Goal: Communication & Community: Ask a question

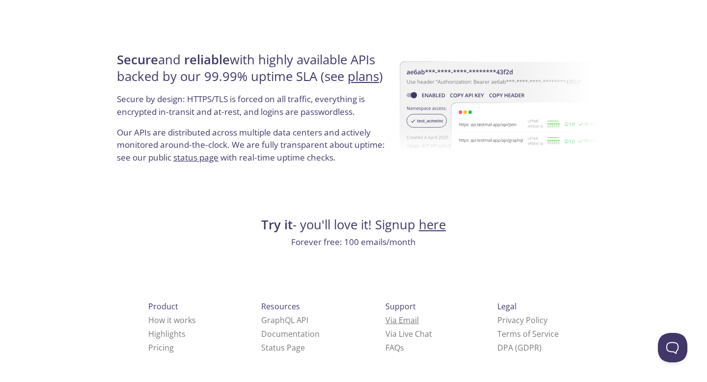
click at [385, 322] on link "Via Email" at bounding box center [401, 320] width 33 height 11
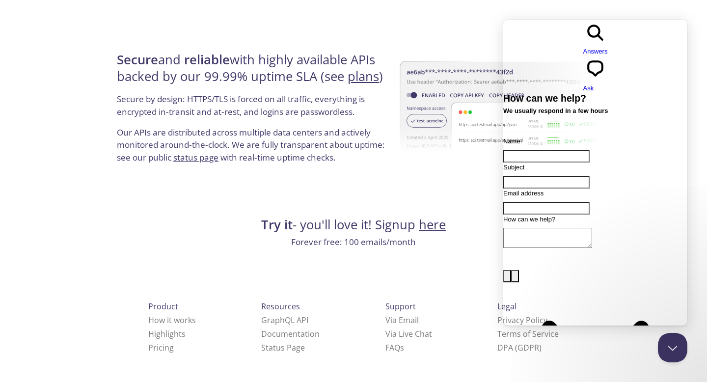
click at [570, 150] on input "Name" at bounding box center [546, 156] width 86 height 13
type input "[PERSON_NAME]"
click at [566, 176] on input "Subject" at bounding box center [546, 182] width 86 height 13
click at [562, 176] on input "Subject" at bounding box center [546, 182] width 86 height 13
type input "C"
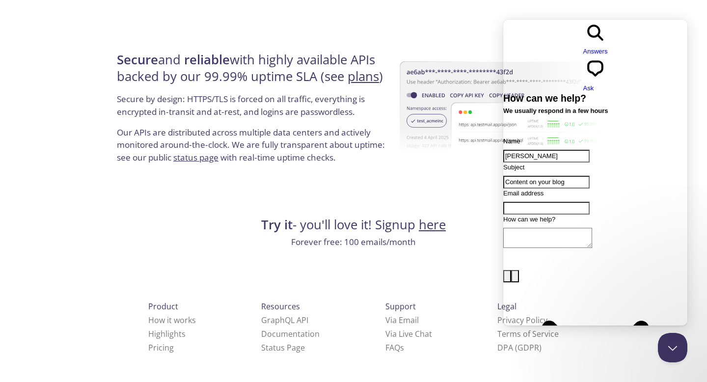
type input "Content on your blog"
click at [547, 202] on input "Email address" at bounding box center [546, 208] width 86 height 13
type input "[EMAIL_ADDRESS][DOMAIN_NAME]"
click at [558, 251] on div "Contact form" at bounding box center [595, 251] width 184 height 0
click at [526, 228] on textarea "How can we help?" at bounding box center [547, 238] width 89 height 20
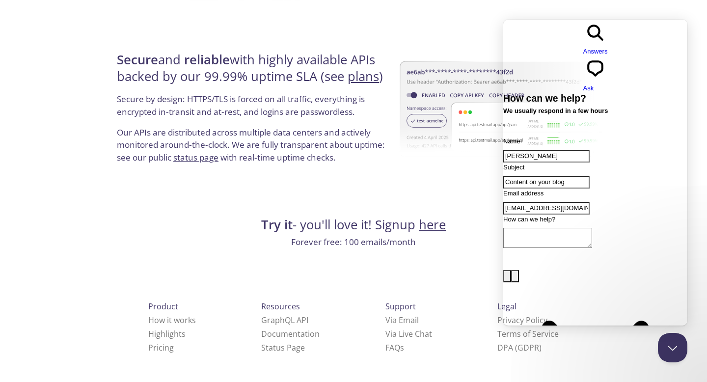
paste textarea "Hello Editor, My name is [PERSON_NAME] and I work at Kick-ass Outreach as an SE…"
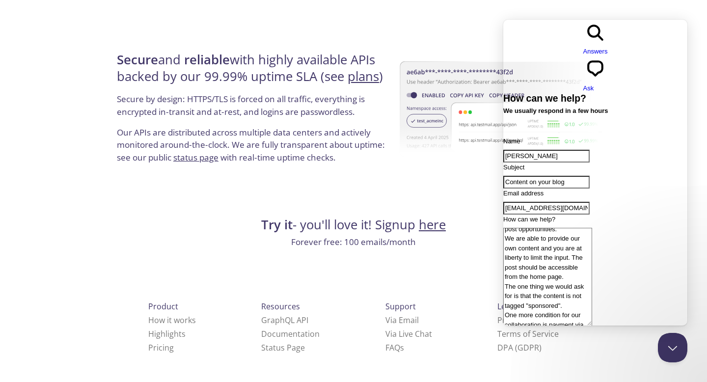
scroll to position [41, 0]
type textarea "Hello Editor, My name is [PERSON_NAME] and I work at Kick-ass Outreach as an SE…"
